Goal: Information Seeking & Learning: Learn about a topic

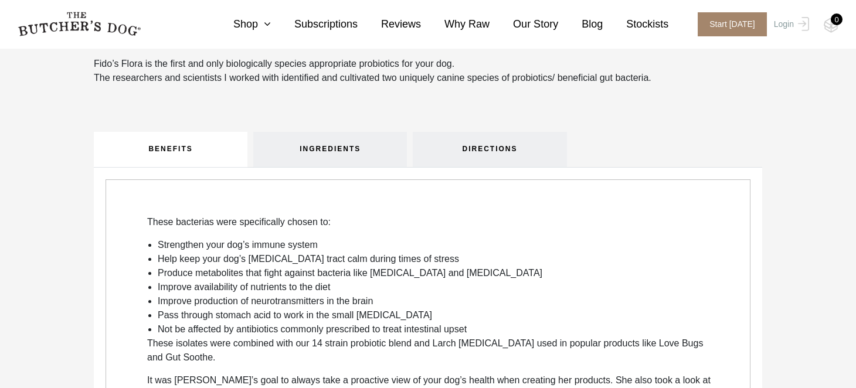
scroll to position [410, 0]
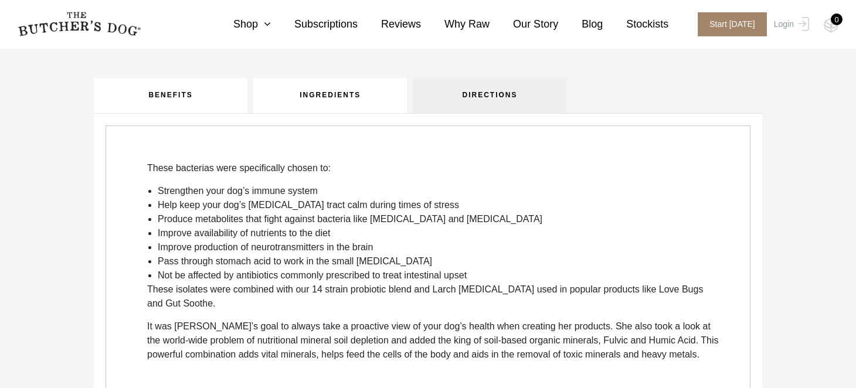
click at [353, 101] on link "INGREDIENTS" at bounding box center [330, 95] width 154 height 35
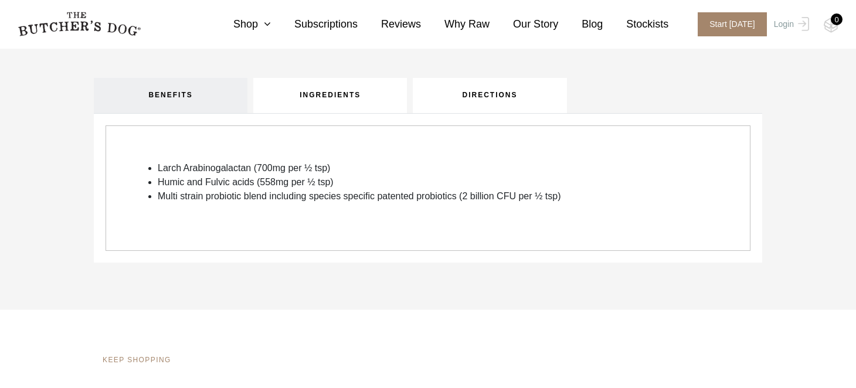
click at [497, 97] on link "DIRECTIONS" at bounding box center [490, 95] width 154 height 35
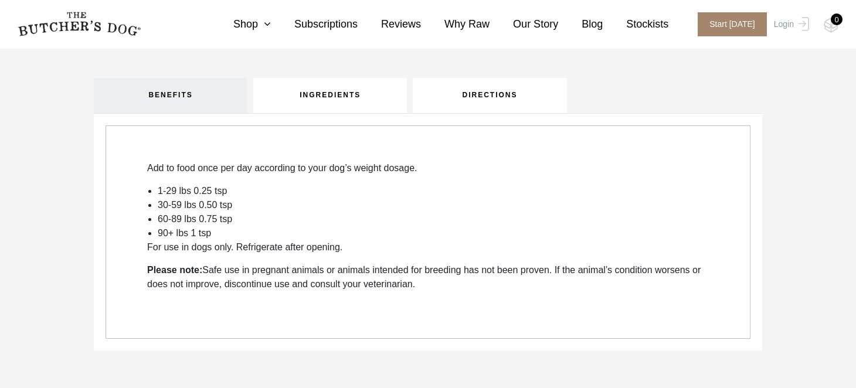
click at [345, 93] on link "INGREDIENTS" at bounding box center [330, 95] width 154 height 35
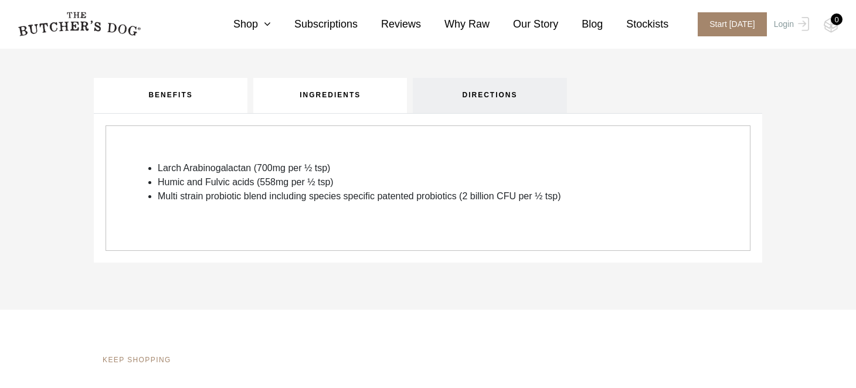
click at [176, 93] on link "BENEFITS" at bounding box center [171, 95] width 154 height 35
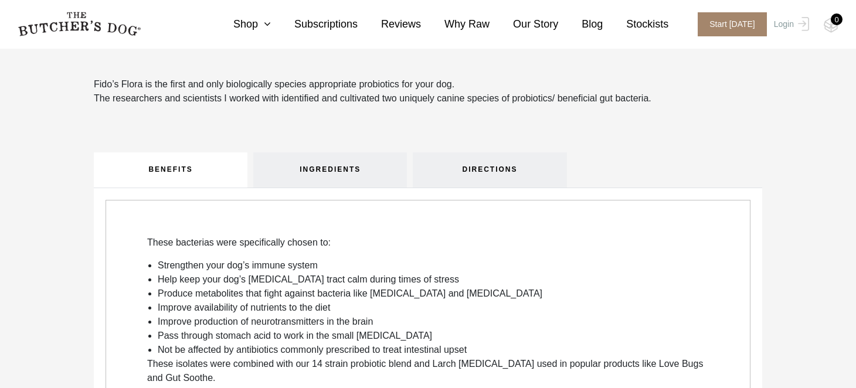
scroll to position [293, 0]
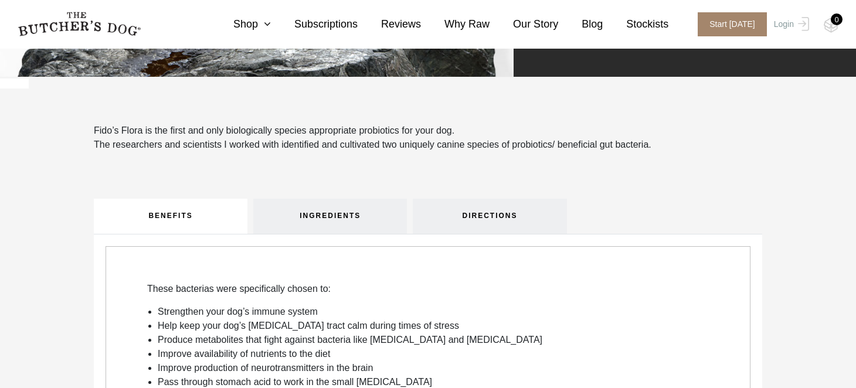
scroll to position [293, 0]
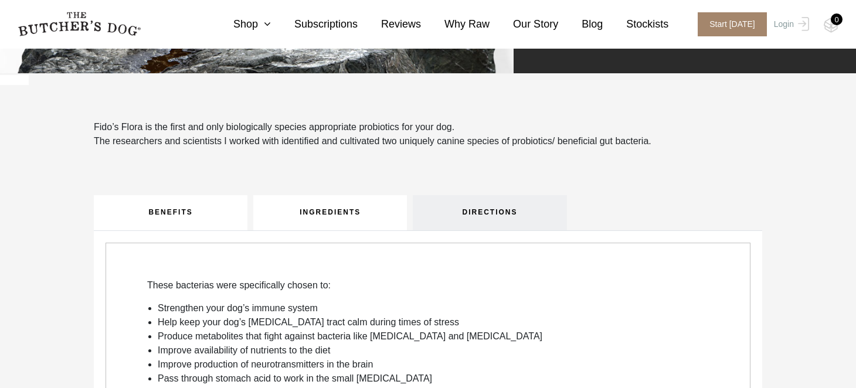
click at [351, 218] on link "INGREDIENTS" at bounding box center [330, 212] width 154 height 35
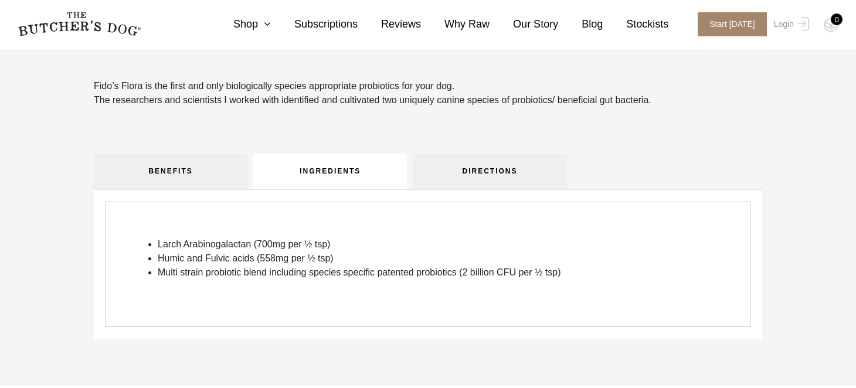
scroll to position [351, 0]
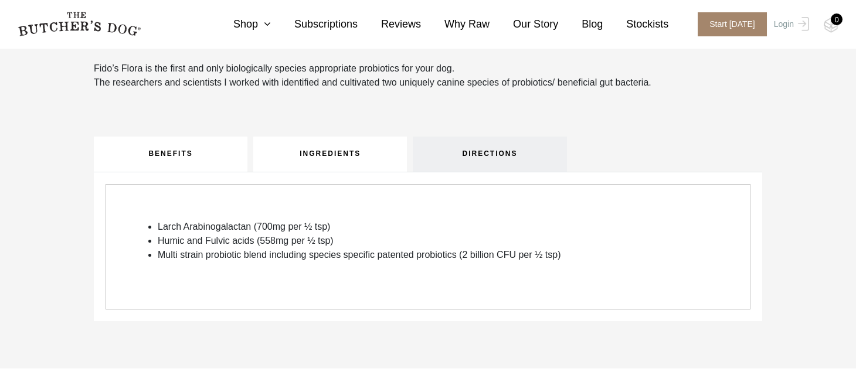
click at [191, 165] on link "BENEFITS" at bounding box center [171, 154] width 154 height 35
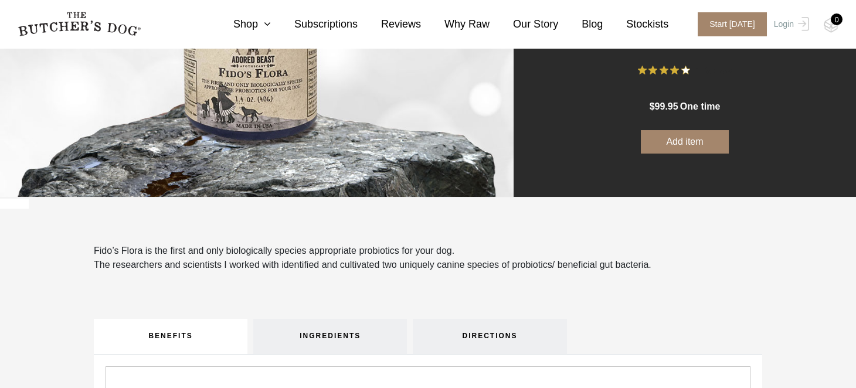
scroll to position [235, 0]
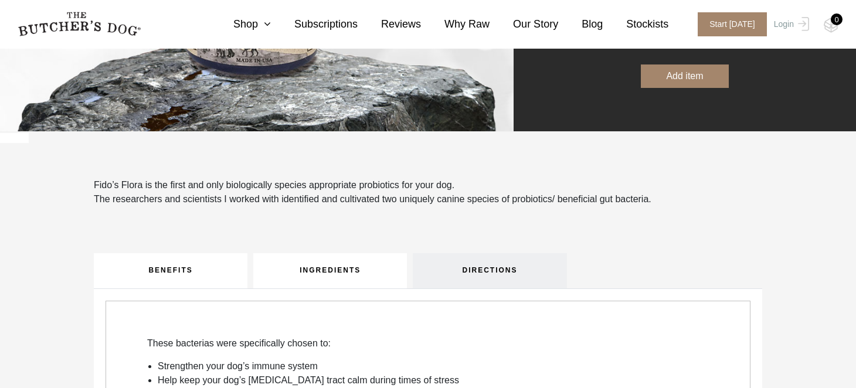
click at [380, 275] on link "INGREDIENTS" at bounding box center [330, 270] width 154 height 35
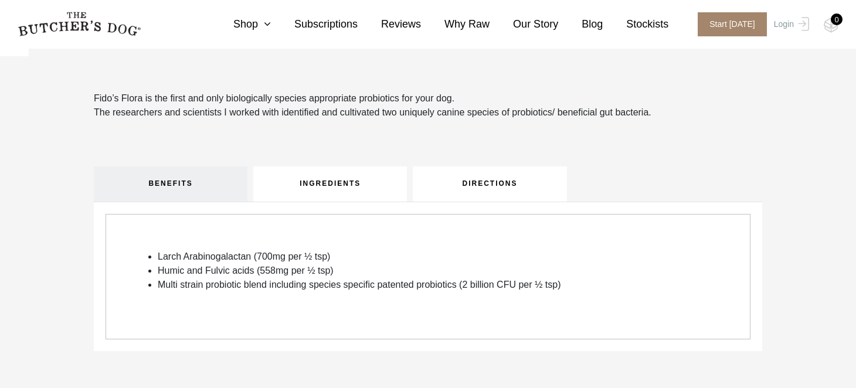
scroll to position [293, 0]
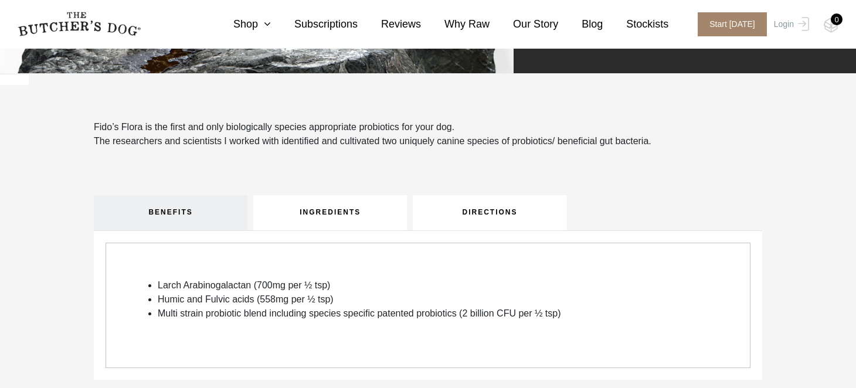
click at [495, 216] on link "DIRECTIONS" at bounding box center [490, 212] width 154 height 35
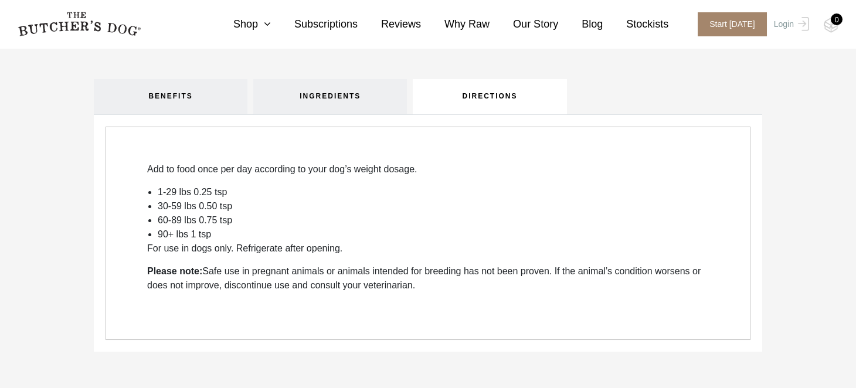
scroll to position [410, 0]
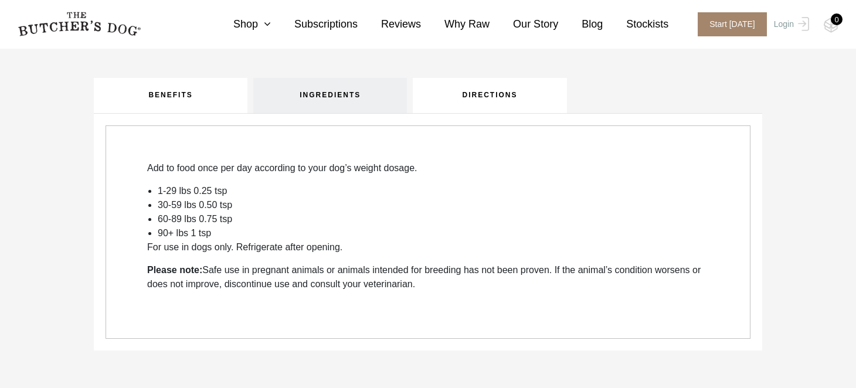
click at [181, 94] on link "BENEFITS" at bounding box center [171, 95] width 154 height 35
